Goal: Find specific page/section: Find specific page/section

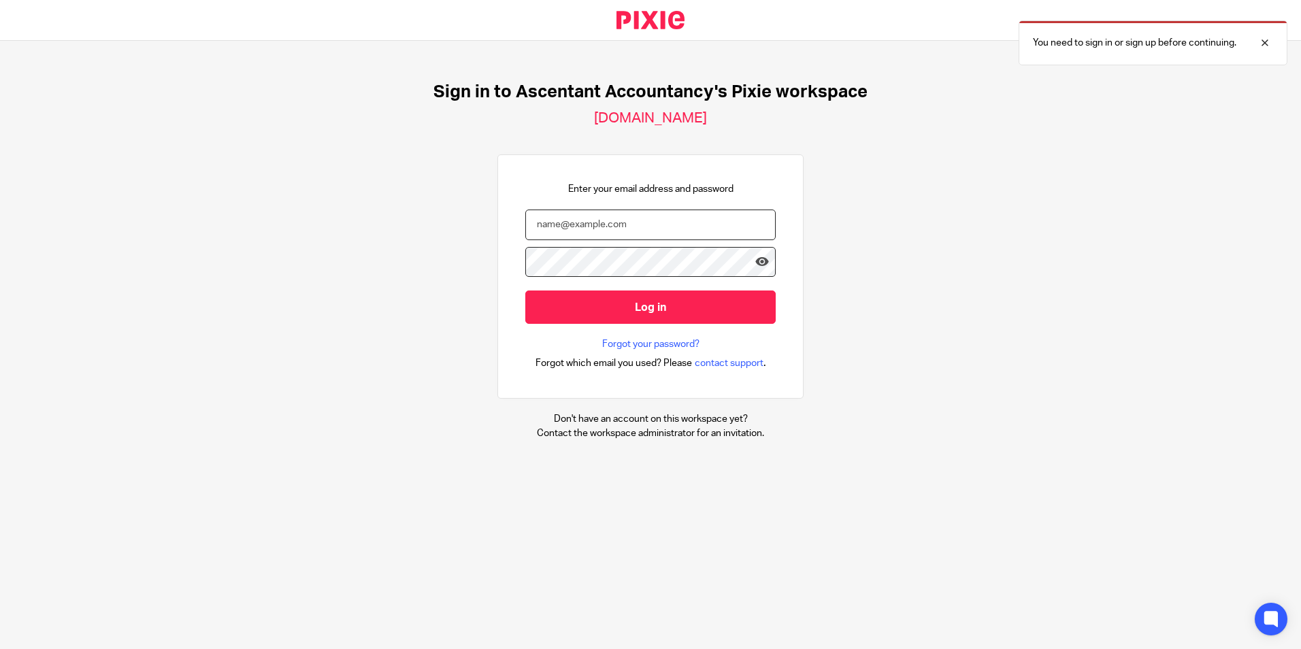
click at [536, 232] on input "email" at bounding box center [650, 225] width 250 height 31
type input "[PERSON_NAME][EMAIL_ADDRESS][DOMAIN_NAME]"
click at [525, 291] on input "Log in" at bounding box center [650, 307] width 250 height 33
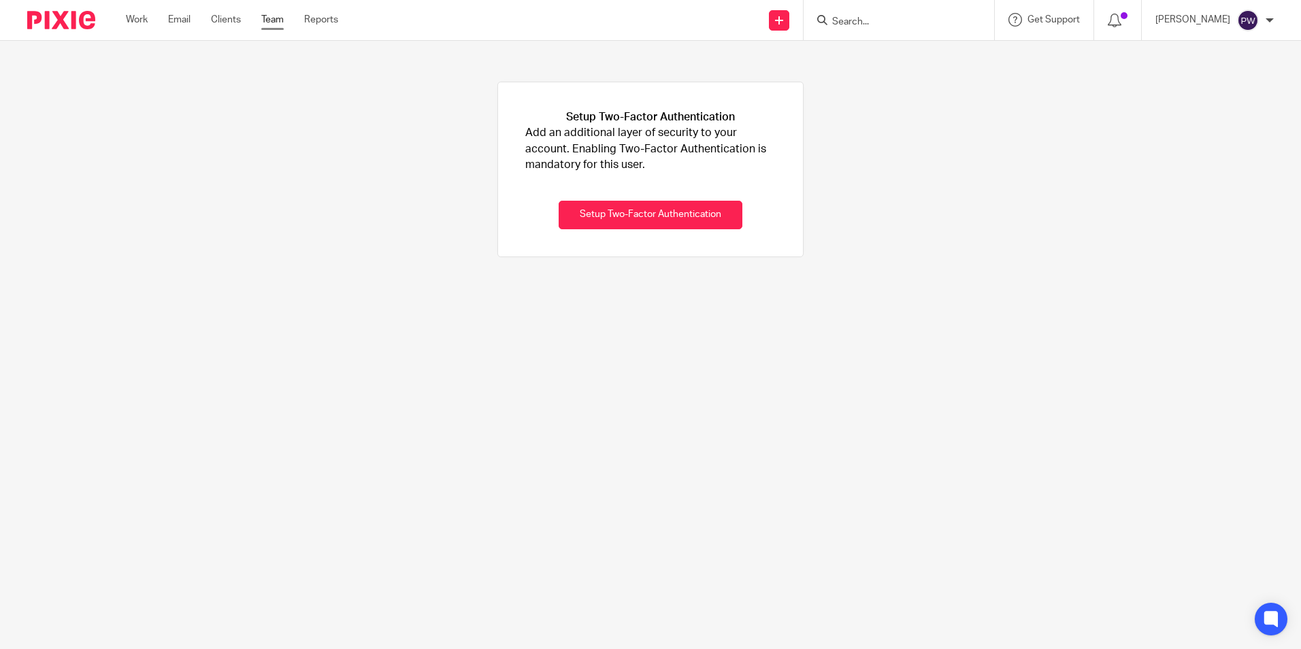
click at [272, 17] on link "Team" at bounding box center [272, 20] width 22 height 14
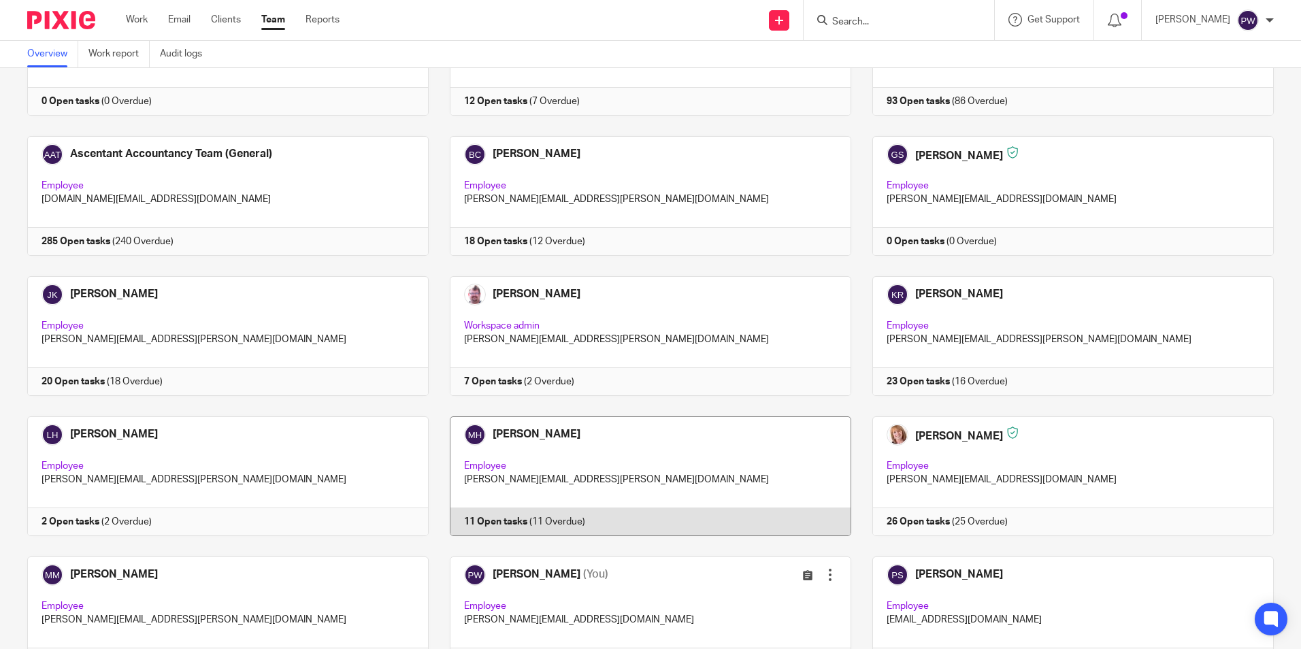
scroll to position [170, 0]
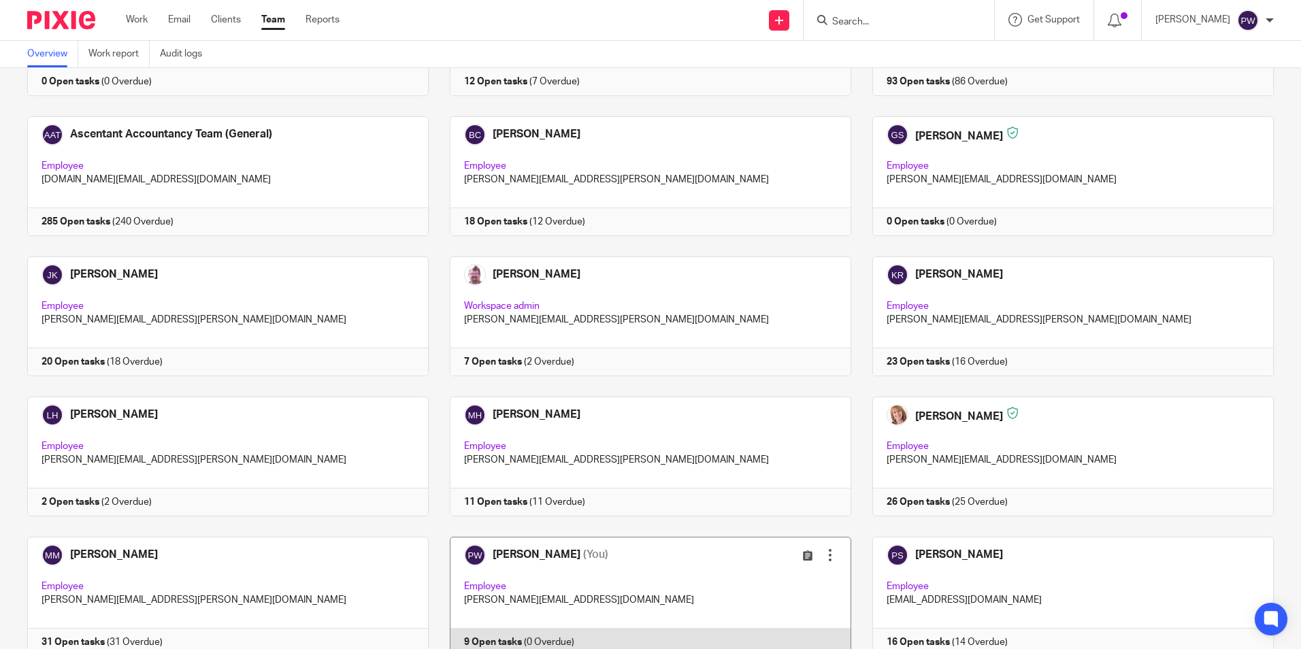
click at [618, 601] on link at bounding box center [640, 597] width 423 height 120
